Goal: Book appointment/travel/reservation

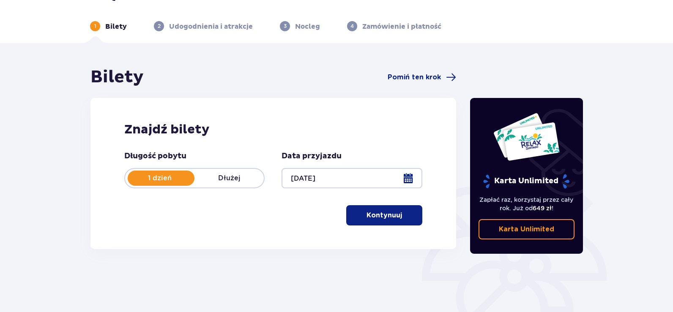
scroll to position [42, 0]
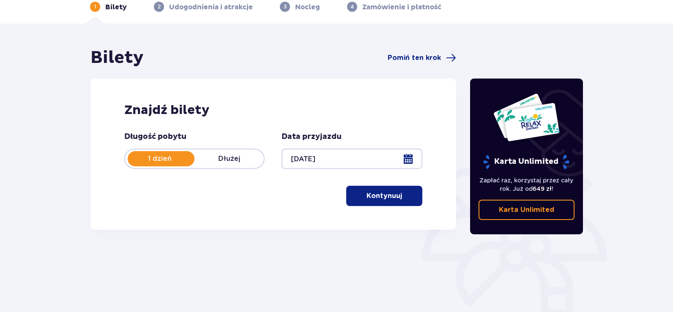
click at [412, 200] on button "Kontynuuj" at bounding box center [384, 196] width 76 height 20
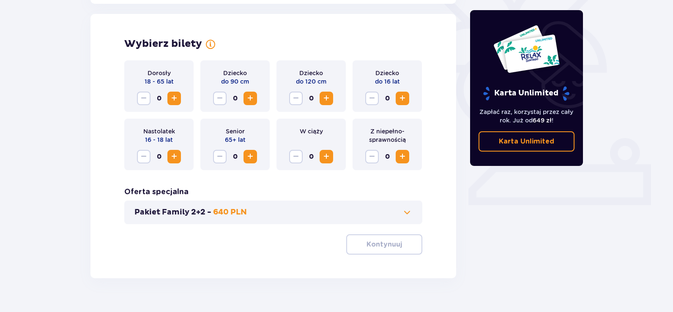
scroll to position [235, 0]
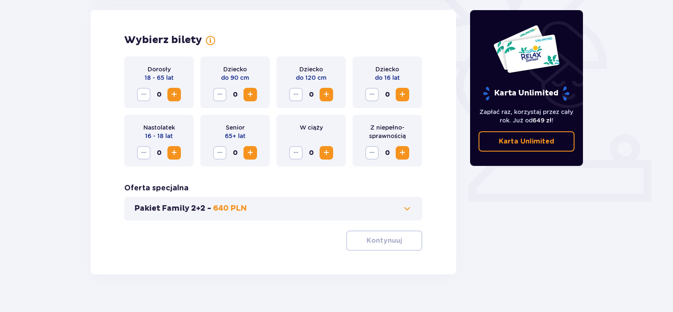
click at [174, 92] on span "Zwiększ" at bounding box center [174, 95] width 10 height 10
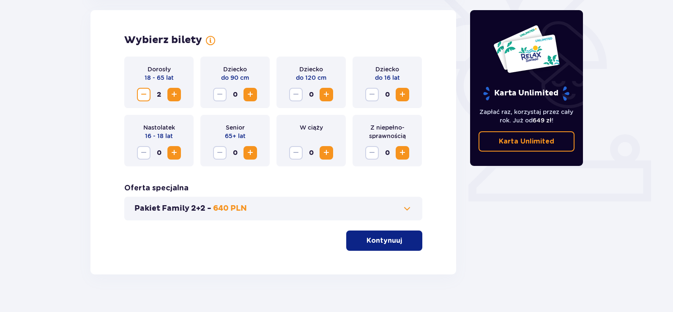
click at [403, 93] on span "Zwiększ" at bounding box center [402, 95] width 10 height 10
click at [393, 245] on p "Kontynuuj" at bounding box center [383, 240] width 35 height 9
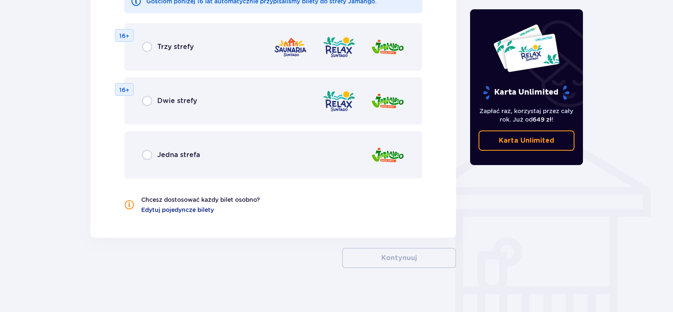
scroll to position [572, 0]
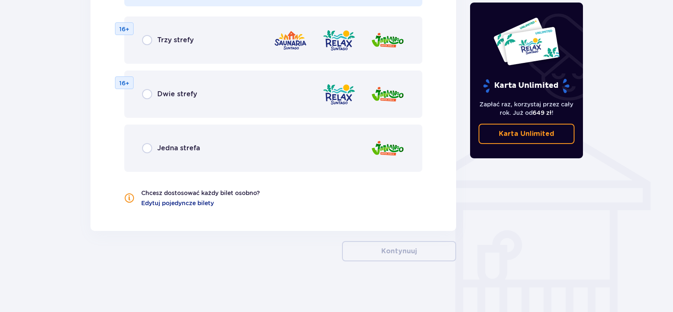
click at [153, 38] on div "Trzy strefy" at bounding box center [168, 40] width 52 height 10
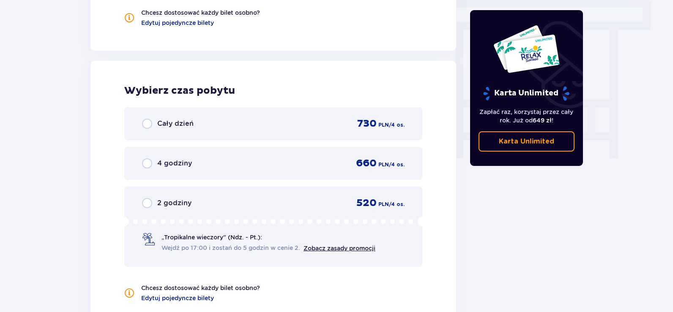
scroll to position [793, 0]
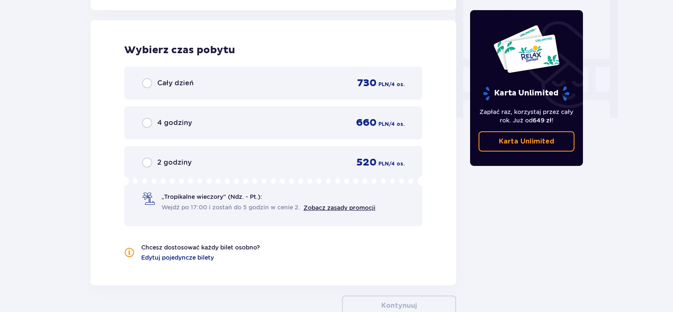
click at [151, 83] on input "radio" at bounding box center [147, 83] width 10 height 10
radio input "true"
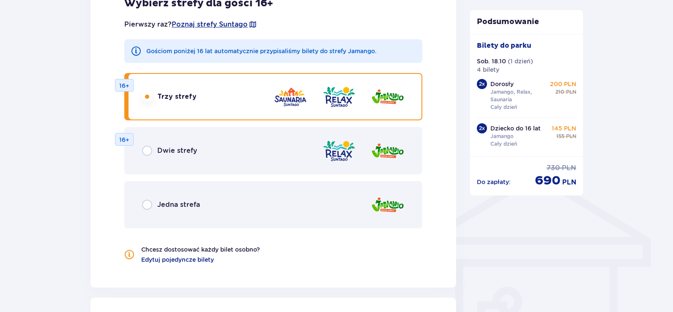
scroll to position [515, 0]
click at [147, 155] on input "radio" at bounding box center [147, 152] width 10 height 10
radio input "true"
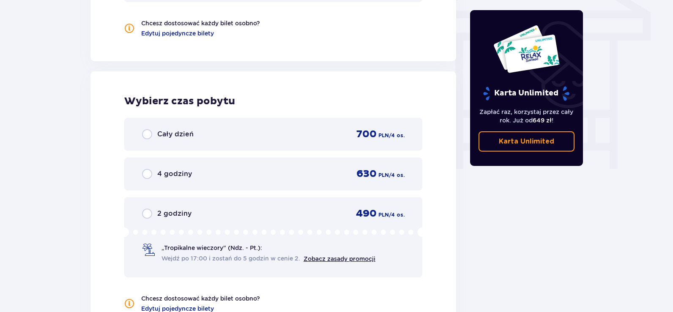
scroll to position [793, 0]
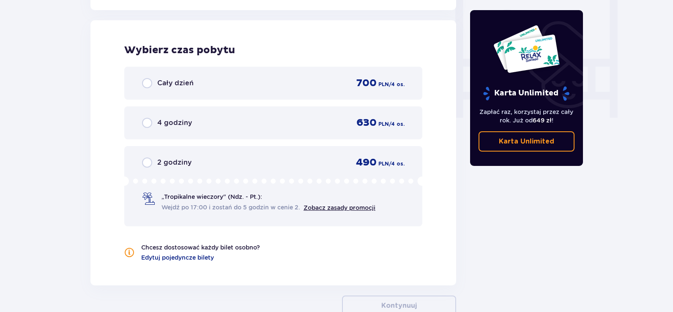
click at [153, 86] on div "Cały dzień" at bounding box center [168, 83] width 52 height 10
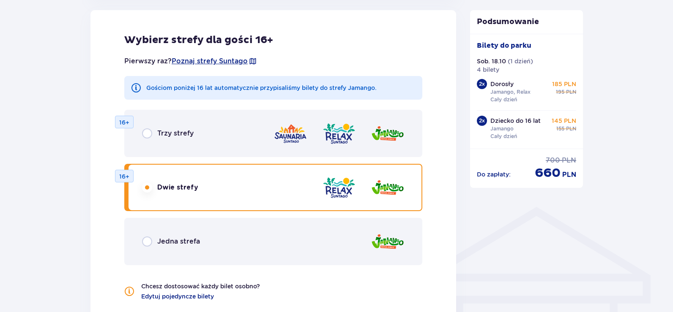
scroll to position [430, 0]
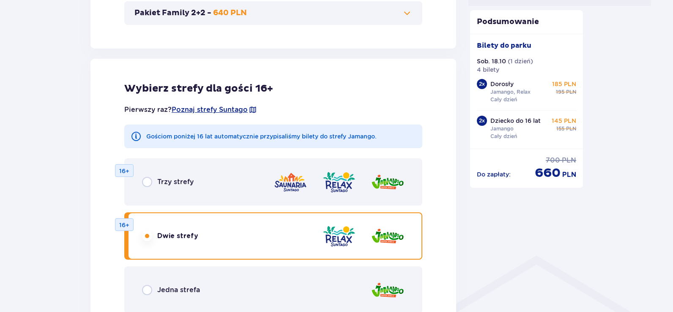
click at [142, 182] on input "radio" at bounding box center [147, 182] width 10 height 10
radio input "true"
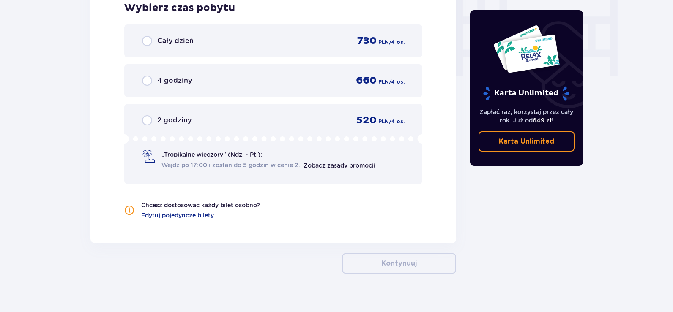
scroll to position [848, 0]
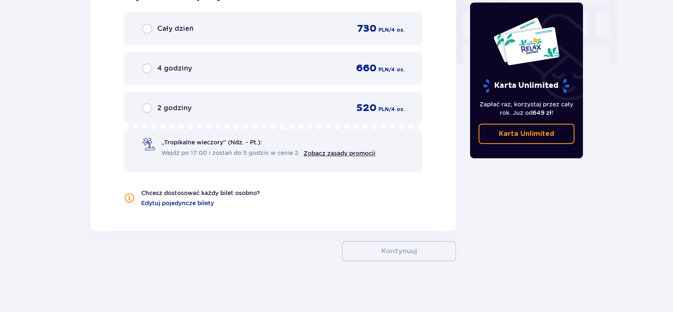
click at [150, 31] on input "radio" at bounding box center [147, 29] width 10 height 10
radio input "true"
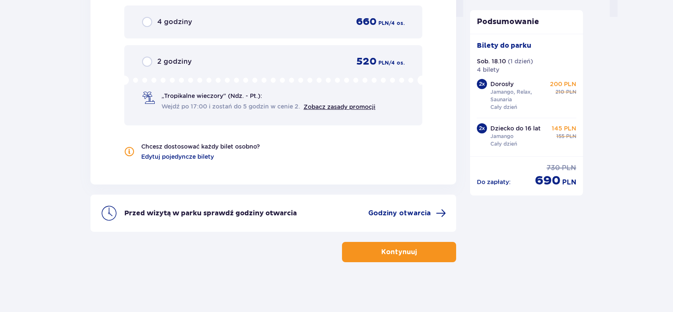
scroll to position [895, 0]
click at [387, 255] on p "Kontynuuj" at bounding box center [398, 251] width 35 height 9
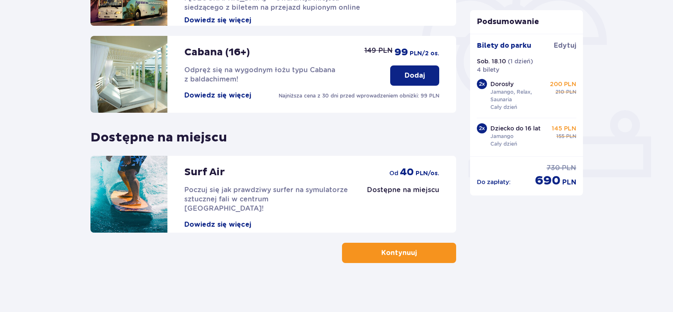
scroll to position [261, 0]
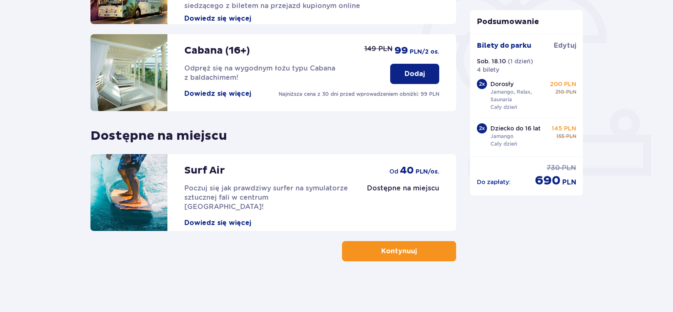
click at [407, 256] on p "Kontynuuj" at bounding box center [398, 251] width 35 height 9
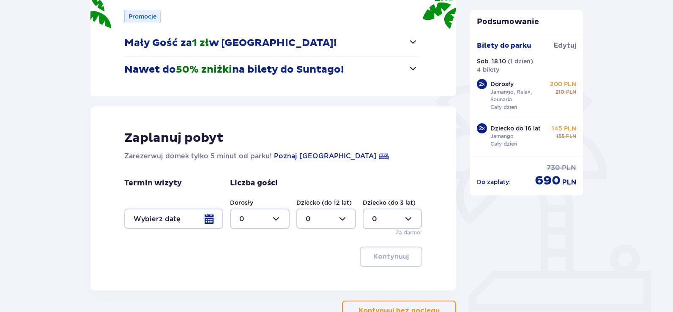
scroll to position [127, 0]
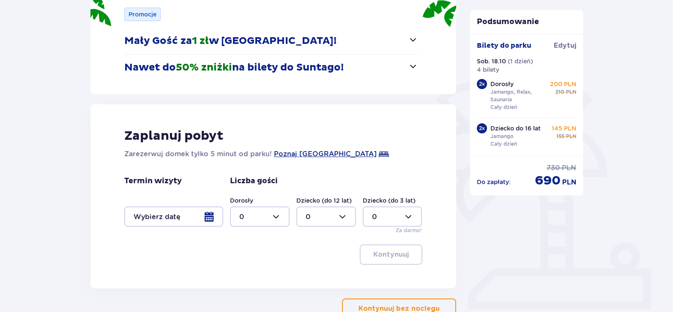
click at [210, 217] on div at bounding box center [173, 217] width 99 height 20
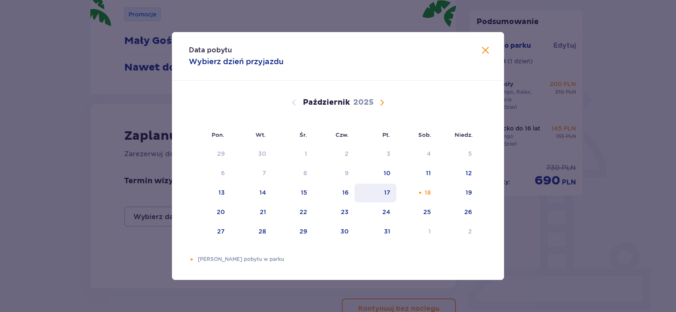
click at [389, 192] on div "17" at bounding box center [387, 192] width 6 height 8
click at [387, 194] on div "17" at bounding box center [387, 192] width 6 height 8
click at [490, 50] on span "Zamknij" at bounding box center [485, 51] width 10 height 10
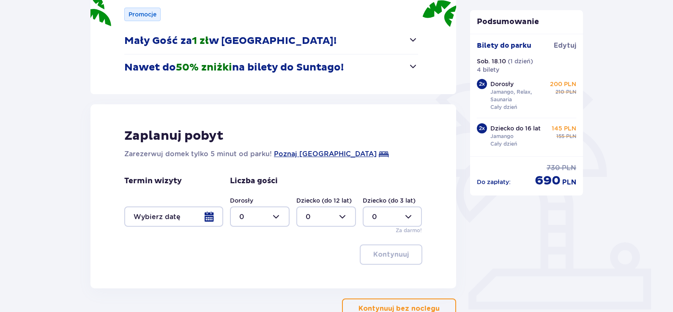
click at [179, 217] on div at bounding box center [173, 217] width 99 height 20
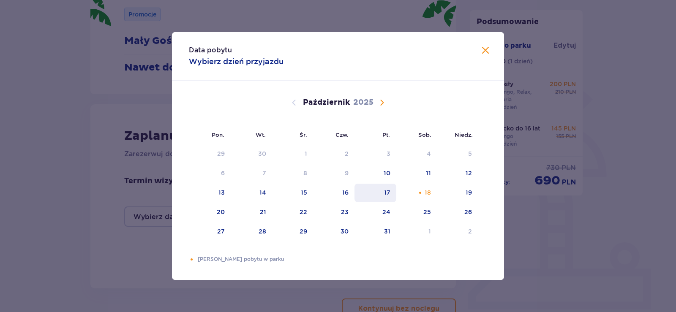
click at [394, 197] on div "17" at bounding box center [375, 193] width 42 height 19
click at [464, 194] on div "19" at bounding box center [457, 193] width 41 height 19
type input "17.10.25 - 19.10.25"
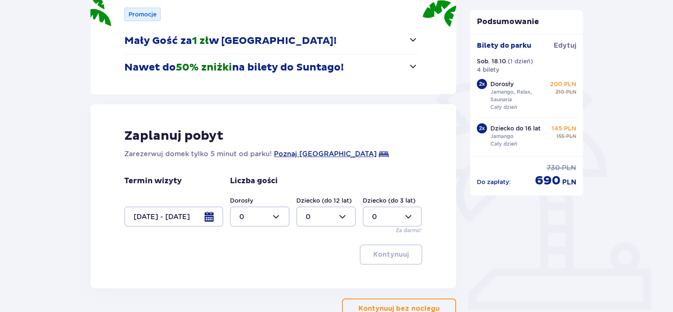
click at [282, 215] on div at bounding box center [260, 217] width 60 height 20
click at [245, 168] on div "2" at bounding box center [259, 169] width 41 height 9
type input "2"
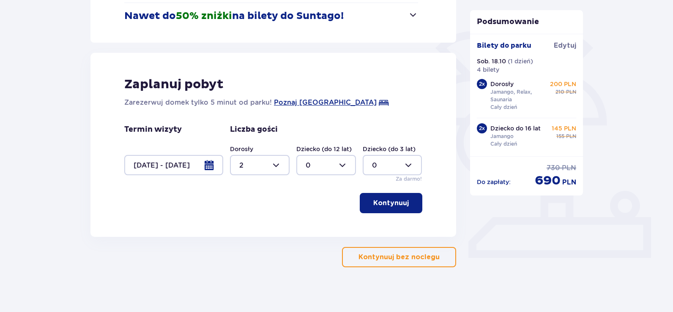
scroll to position [184, 0]
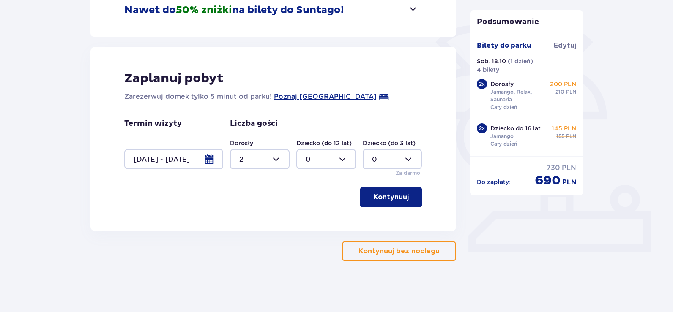
click at [343, 161] on div at bounding box center [326, 159] width 60 height 20
click at [308, 200] on p "1" at bounding box center [306, 202] width 3 height 9
type input "1"
click at [277, 161] on div at bounding box center [260, 159] width 60 height 20
click at [240, 238] on p "3" at bounding box center [241, 238] width 4 height 9
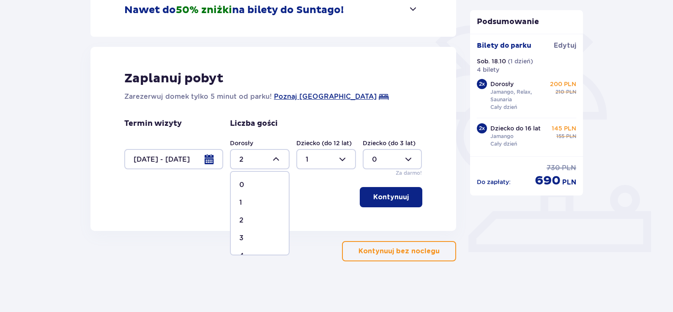
type input "3"
click at [390, 199] on p "Kontynuuj" at bounding box center [390, 197] width 35 height 9
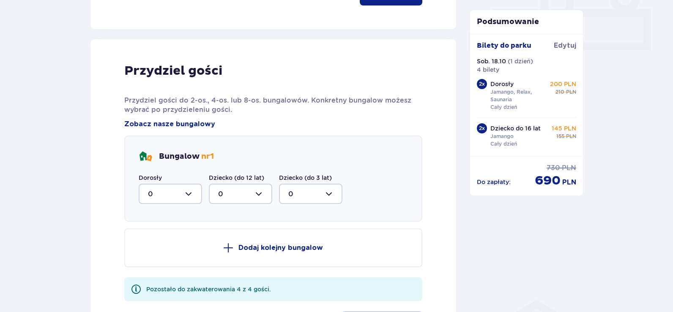
scroll to position [415, 0]
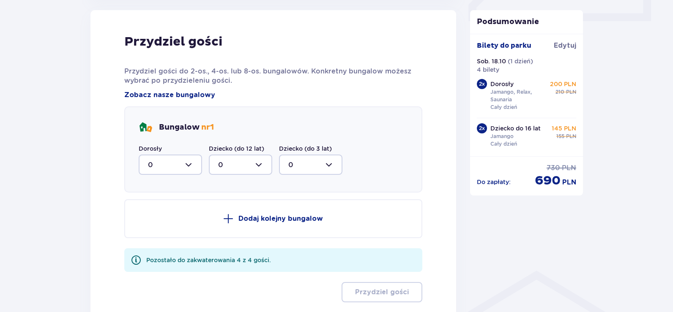
click at [184, 165] on div at bounding box center [170, 165] width 63 height 20
click at [153, 226] on div "2" at bounding box center [170, 225] width 45 height 9
type input "2"
click at [262, 167] on div at bounding box center [240, 165] width 63 height 20
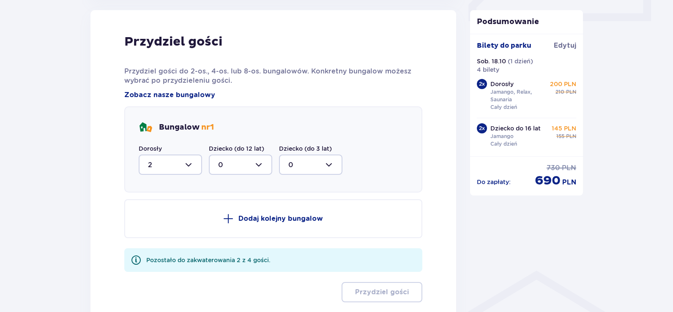
click at [305, 221] on p "Dodaj kolejny bungalow" at bounding box center [280, 218] width 84 height 9
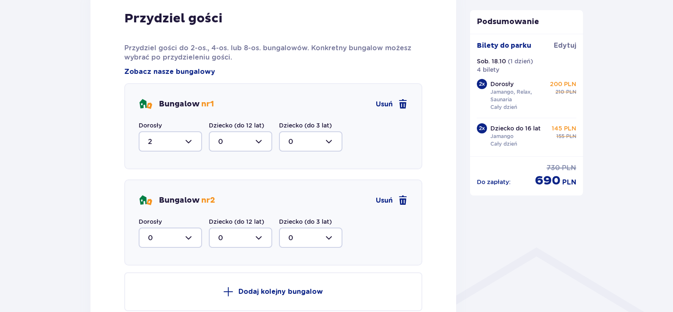
scroll to position [458, 0]
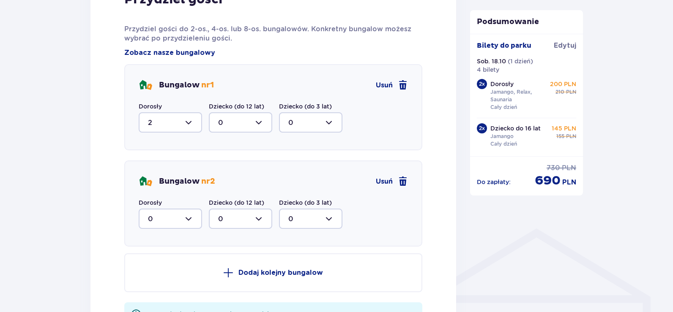
click at [192, 214] on div at bounding box center [170, 219] width 63 height 20
click at [161, 261] on div "1" at bounding box center [170, 262] width 45 height 9
type input "1"
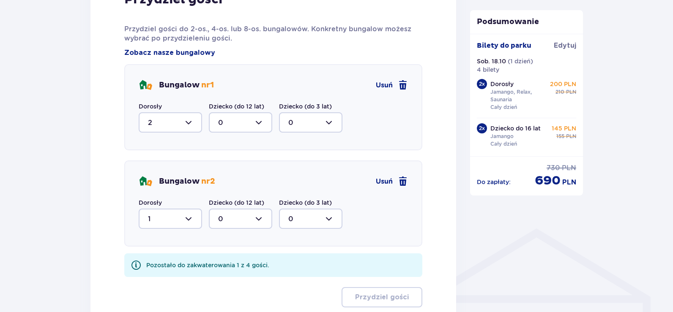
click at [262, 219] on div at bounding box center [240, 219] width 63 height 20
click at [237, 264] on div "1" at bounding box center [240, 262] width 45 height 9
type input "1"
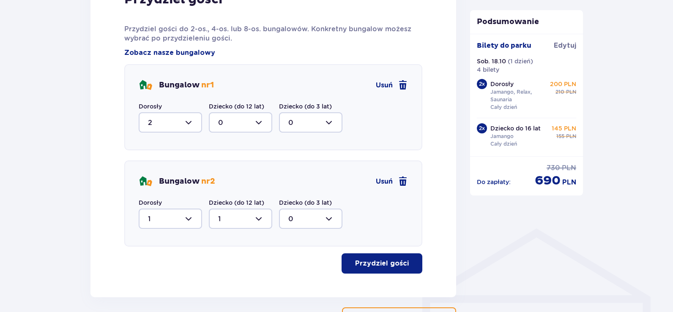
click at [387, 266] on p "Przydziel gości" at bounding box center [382, 263] width 54 height 9
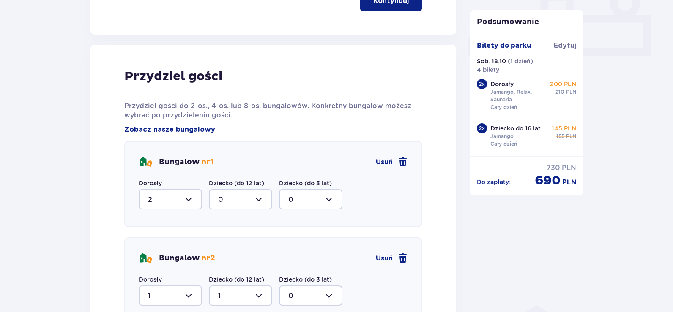
scroll to position [459, 0]
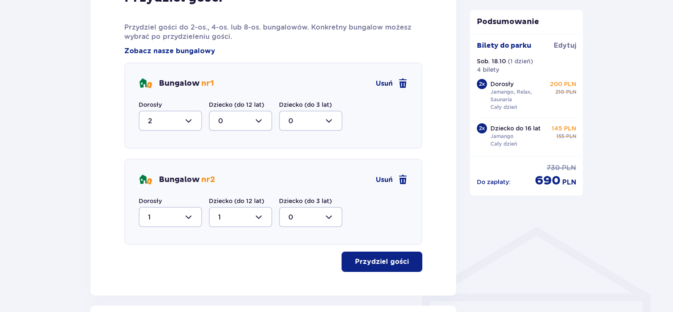
click at [188, 123] on div at bounding box center [170, 121] width 63 height 20
click at [190, 121] on div at bounding box center [170, 121] width 63 height 20
click at [381, 177] on span "Usuń" at bounding box center [384, 179] width 17 height 9
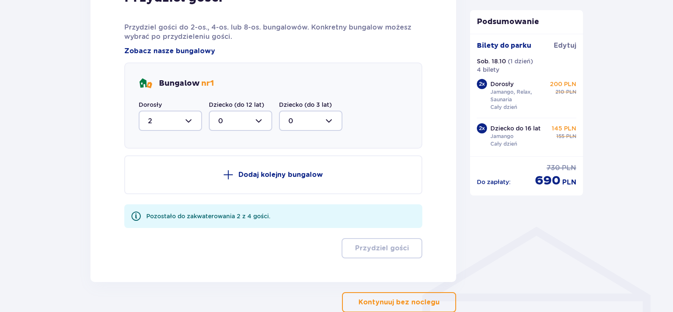
click at [197, 122] on div at bounding box center [170, 121] width 63 height 20
click at [152, 202] on p "3" at bounding box center [150, 199] width 4 height 9
type input "3"
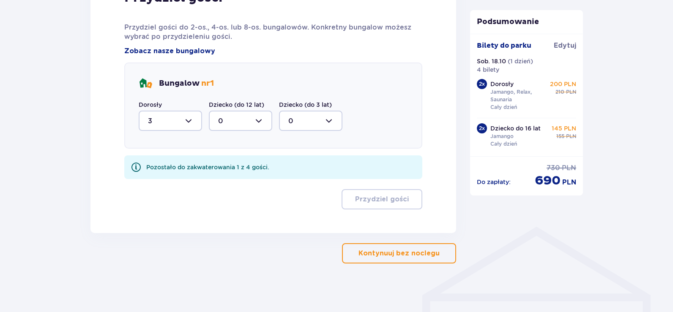
click at [264, 123] on div at bounding box center [240, 121] width 63 height 20
click at [245, 164] on div "1" at bounding box center [240, 164] width 45 height 9
type input "1"
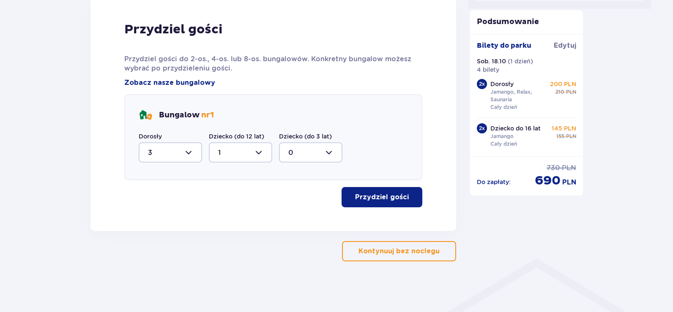
scroll to position [428, 0]
click at [383, 203] on button "Przydziel gości" at bounding box center [381, 197] width 81 height 20
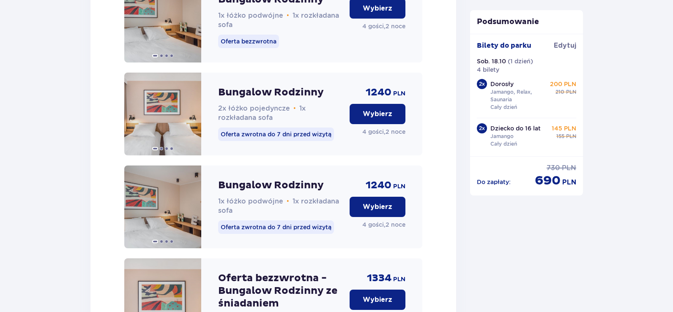
scroll to position [929, 0]
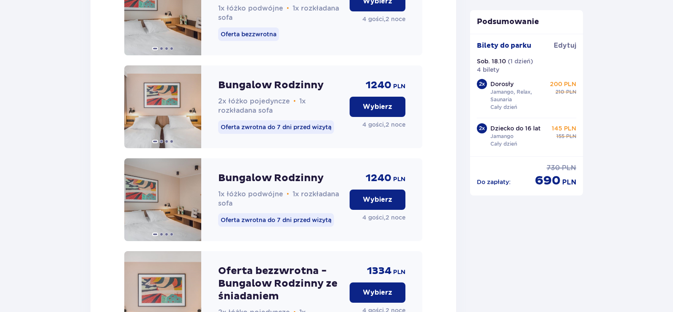
click at [272, 183] on p "Bungalow Rodzinny" at bounding box center [271, 178] width 106 height 13
drag, startPoint x: 366, startPoint y: 208, endPoint x: 361, endPoint y: 218, distance: 11.3
click at [367, 204] on p "Wybierz" at bounding box center [377, 199] width 30 height 9
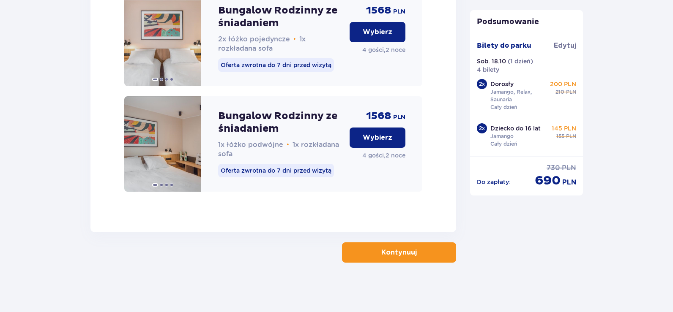
scroll to position [1436, 0]
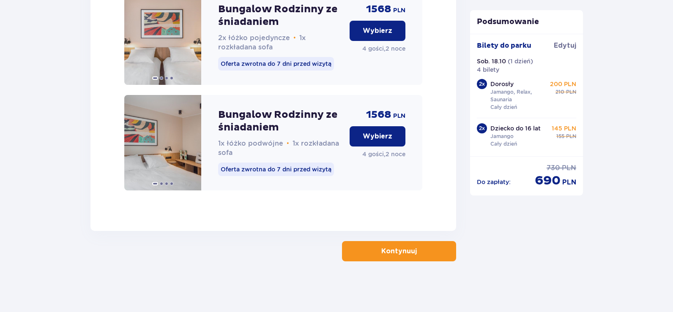
click at [413, 253] on span "button" at bounding box center [418, 251] width 10 height 10
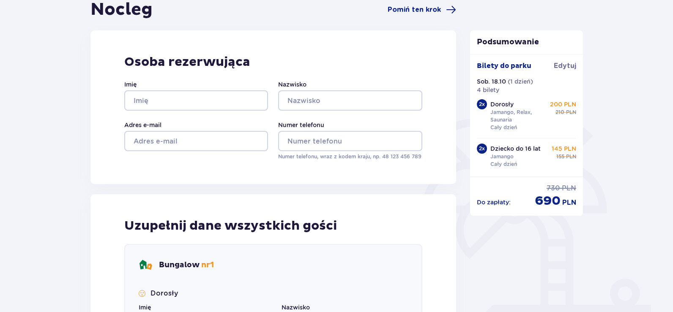
scroll to position [42, 0]
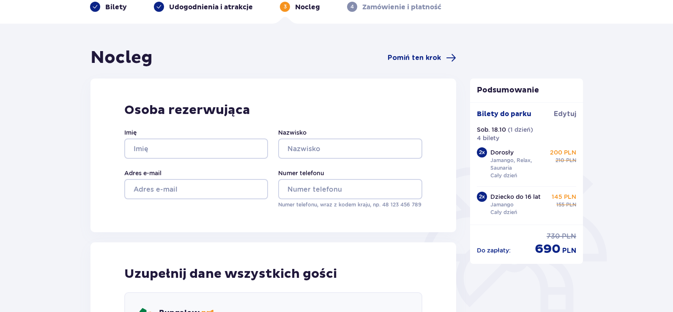
click at [150, 126] on div "Osoba rezerwująca Imię Nazwisko Adres e-mail Numer telefonu Numer telefonu, wra…" at bounding box center [272, 156] width 365 height 154
click at [153, 144] on input "Imię" at bounding box center [196, 149] width 144 height 20
type input "t"
click at [333, 150] on input "Nazwisko" at bounding box center [350, 149] width 144 height 20
type input "tht"
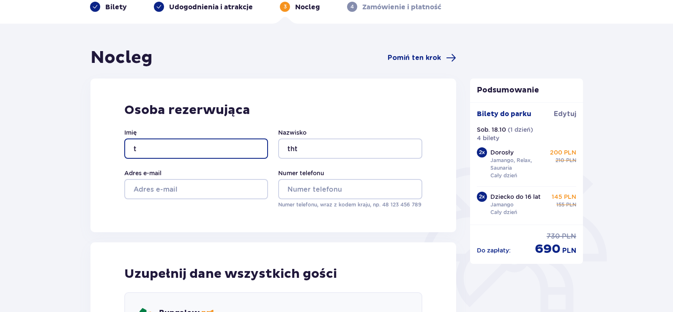
click at [169, 152] on input "t" at bounding box center [196, 149] width 144 height 20
type input "ttht"
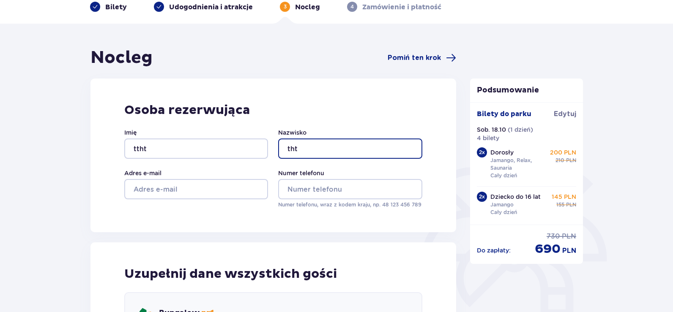
click at [336, 144] on input "tht" at bounding box center [350, 149] width 144 height 20
type input "thtt"
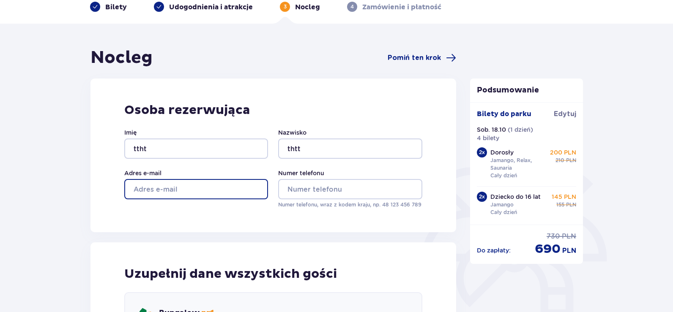
click at [179, 198] on input "Adres e-mail" at bounding box center [196, 189] width 144 height 20
type input "tt@ef.tt"
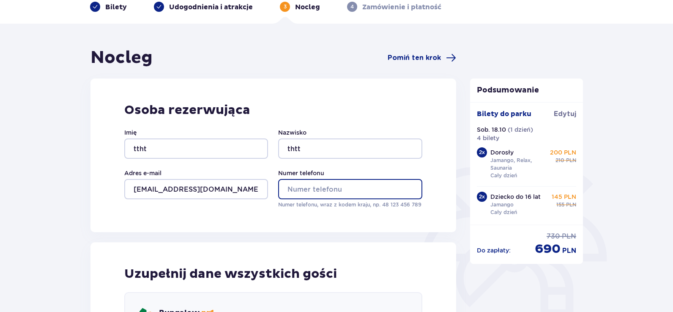
click at [326, 188] on input "Numer telefonu" at bounding box center [350, 189] width 144 height 20
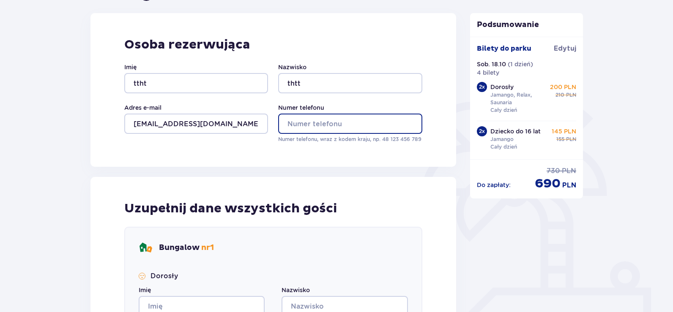
scroll to position [104, 0]
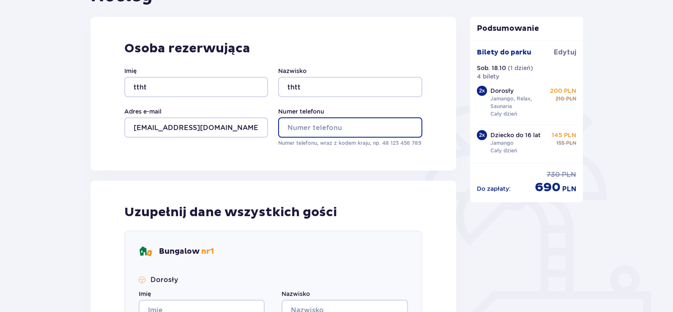
click at [304, 132] on input "Numer telefonu" at bounding box center [350, 127] width 144 height 20
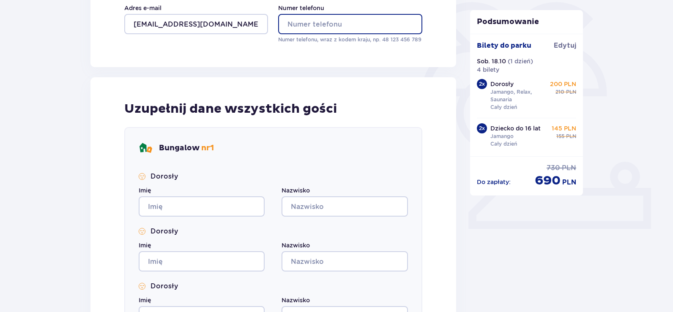
scroll to position [166, 0]
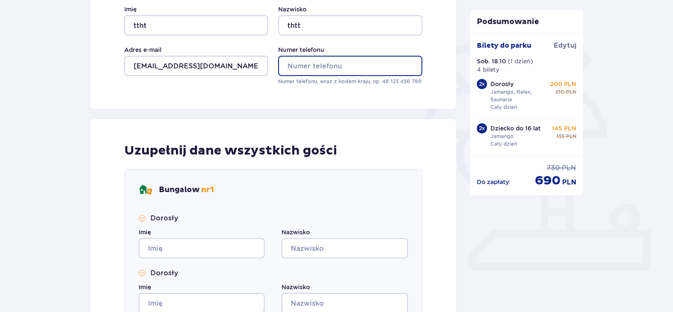
click at [323, 65] on input "Numer telefonu" at bounding box center [350, 66] width 144 height 20
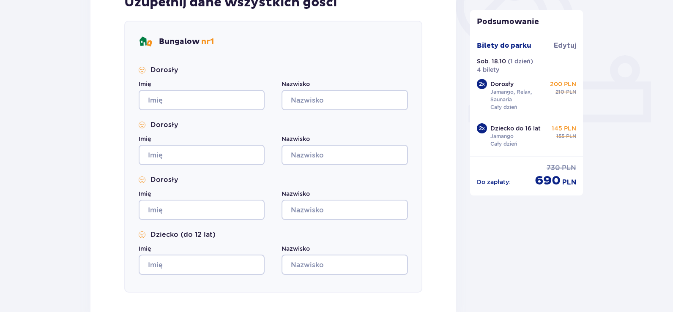
scroll to position [284, 0]
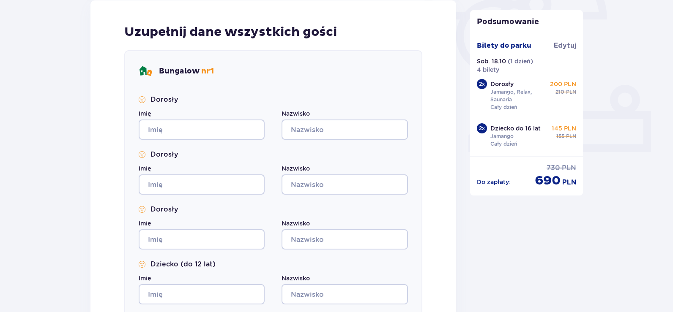
type input "555666777"
click at [213, 132] on input "Imię" at bounding box center [202, 130] width 126 height 20
type input "ye"
click at [319, 130] on input "Nazwisko" at bounding box center [344, 130] width 126 height 20
type input "ey"
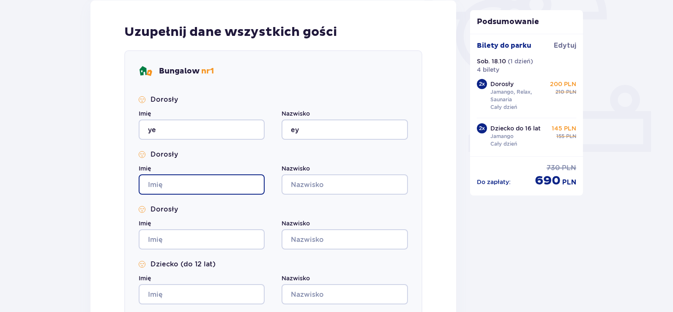
click at [213, 187] on input "Imię" at bounding box center [202, 184] width 126 height 20
type input "ey"
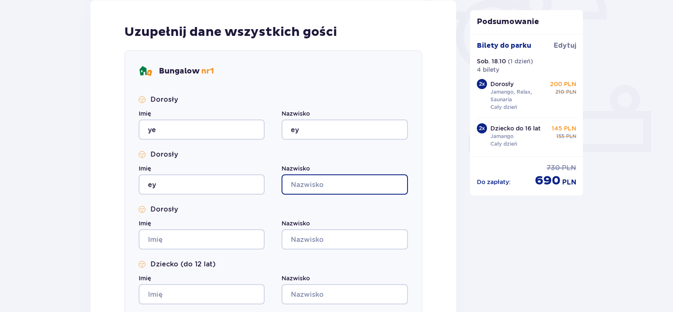
click at [335, 180] on input "Nazwisko" at bounding box center [344, 184] width 126 height 20
type input "yyth"
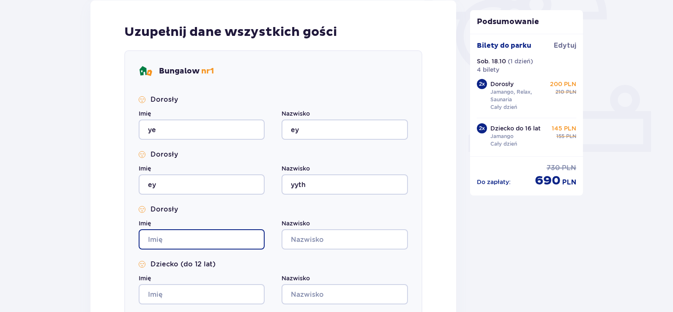
click at [203, 245] on input "Imię" at bounding box center [202, 239] width 126 height 20
type input "srr"
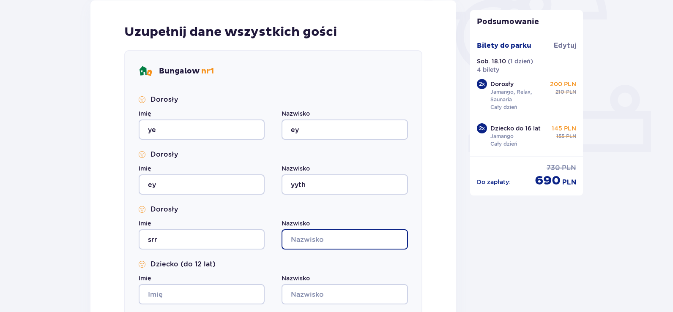
click at [304, 233] on input "Nazwisko" at bounding box center [344, 239] width 126 height 20
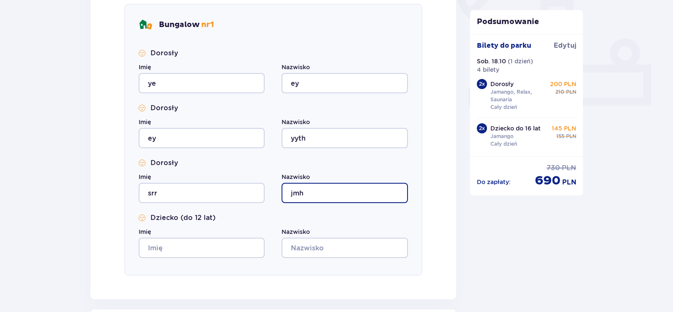
scroll to position [411, 0]
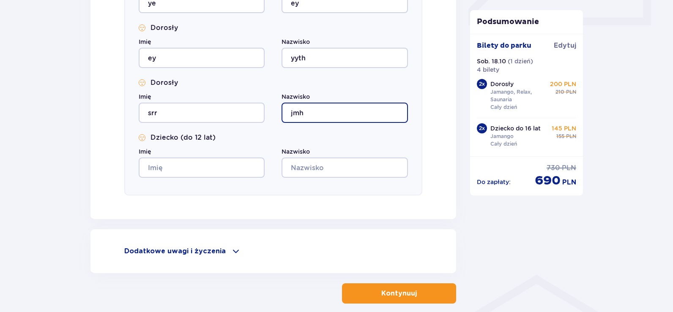
type input "jmh"
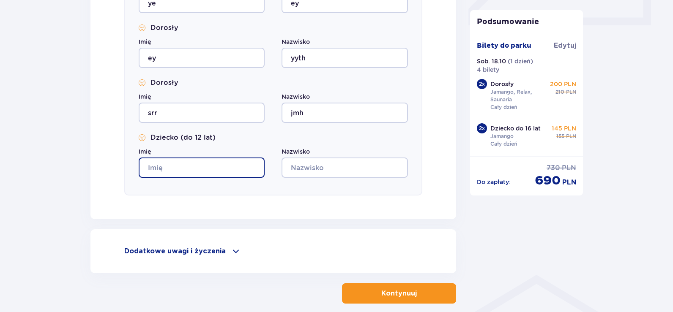
click at [174, 162] on input "Imię" at bounding box center [202, 168] width 126 height 20
type input "dddh"
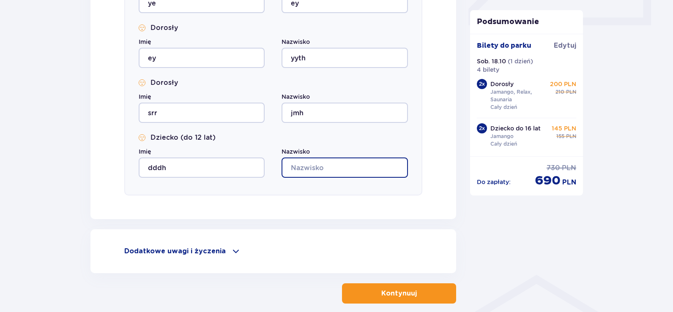
click at [333, 172] on input "Nazwisko" at bounding box center [344, 168] width 126 height 20
type input "tttt"
click at [398, 289] on p "Kontynuuj" at bounding box center [398, 293] width 35 height 9
